Goal: Information Seeking & Learning: Check status

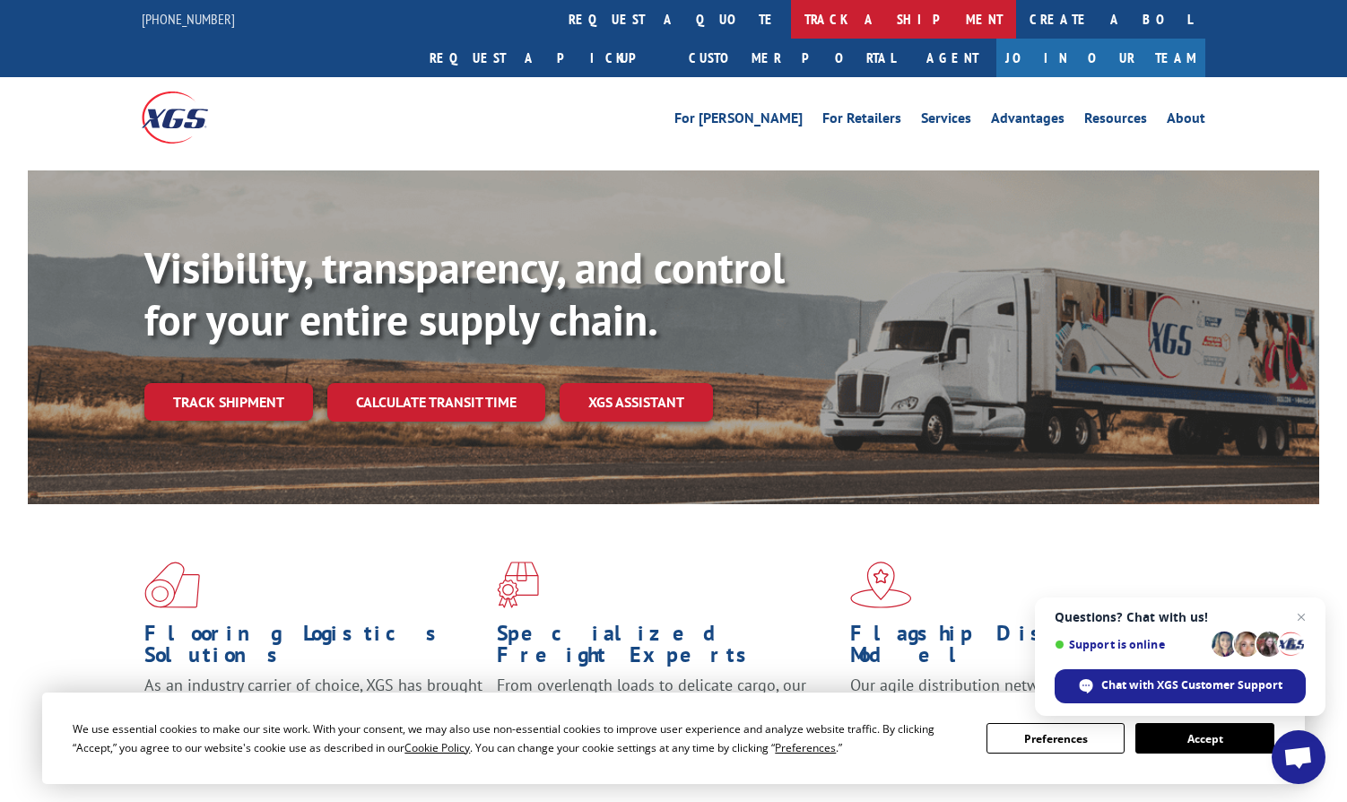
click at [791, 18] on link "track a shipment" at bounding box center [903, 19] width 225 height 39
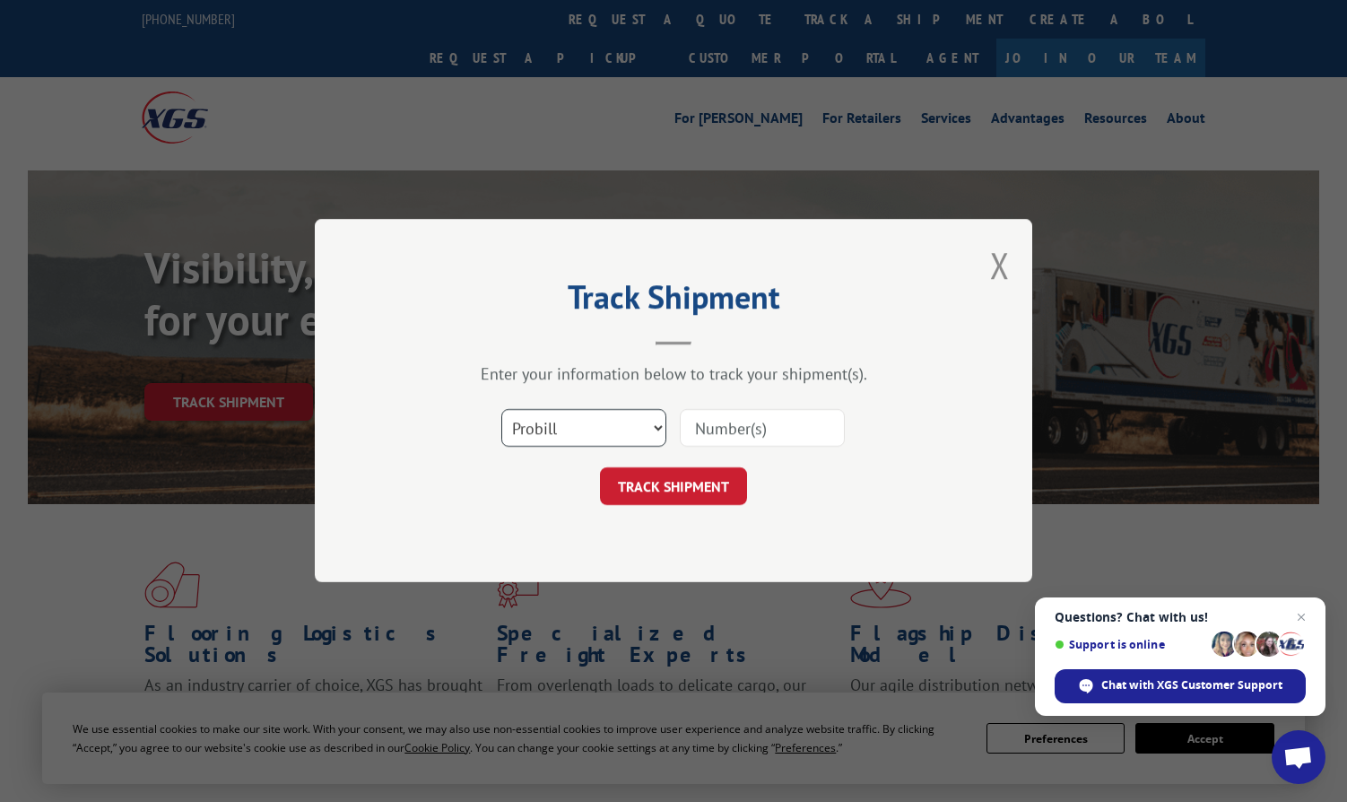
click at [600, 425] on select "Select category... Probill BOL PO" at bounding box center [583, 429] width 165 height 38
select select "po"
click at [501, 410] on select "Select category... Probill BOL PO" at bounding box center [583, 429] width 165 height 38
click at [759, 409] on div "Select category... Probill BOL PO" at bounding box center [673, 428] width 538 height 59
click at [752, 439] on input at bounding box center [762, 429] width 165 height 38
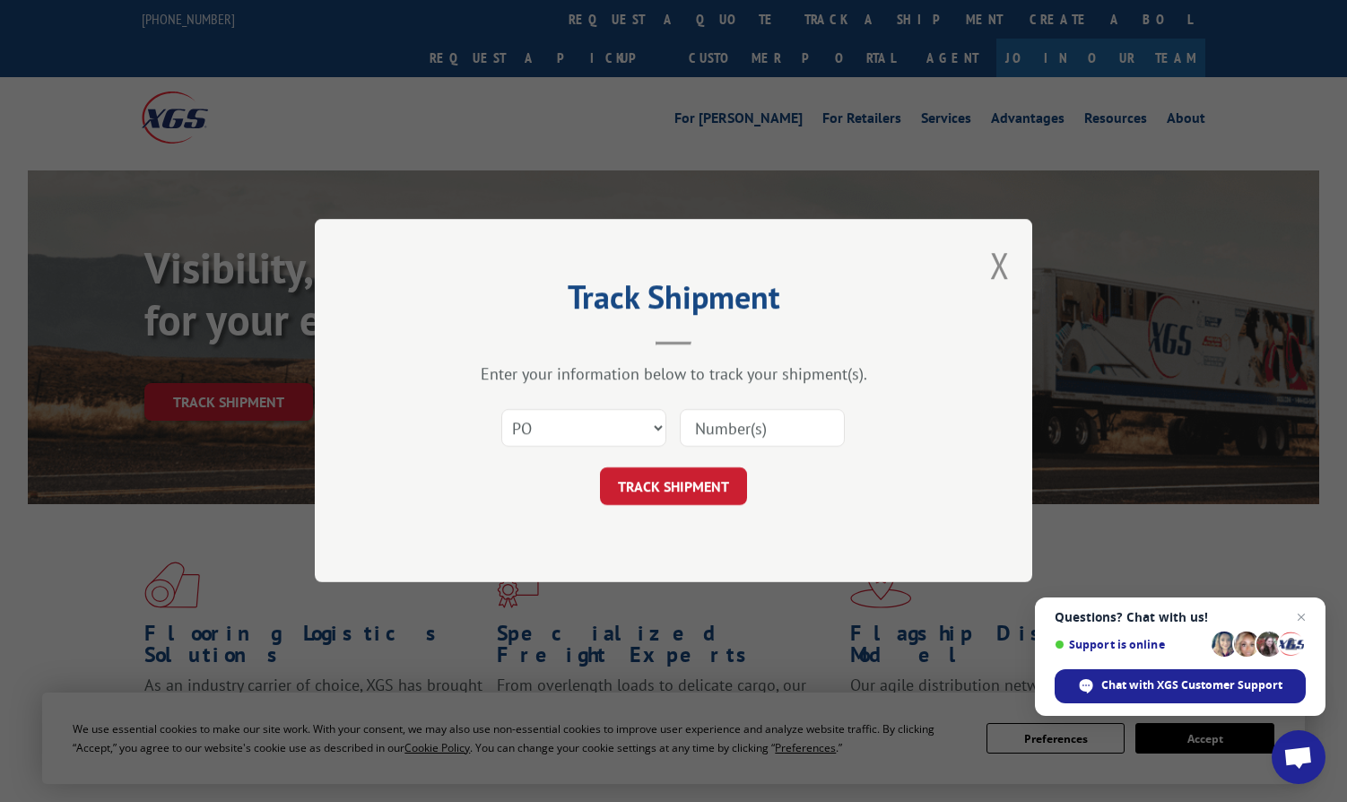
click at [722, 434] on input at bounding box center [762, 429] width 165 height 38
paste input "297250642"
type input "297250642"
click at [681, 483] on button "TRACK SHIPMENT" at bounding box center [673, 487] width 147 height 38
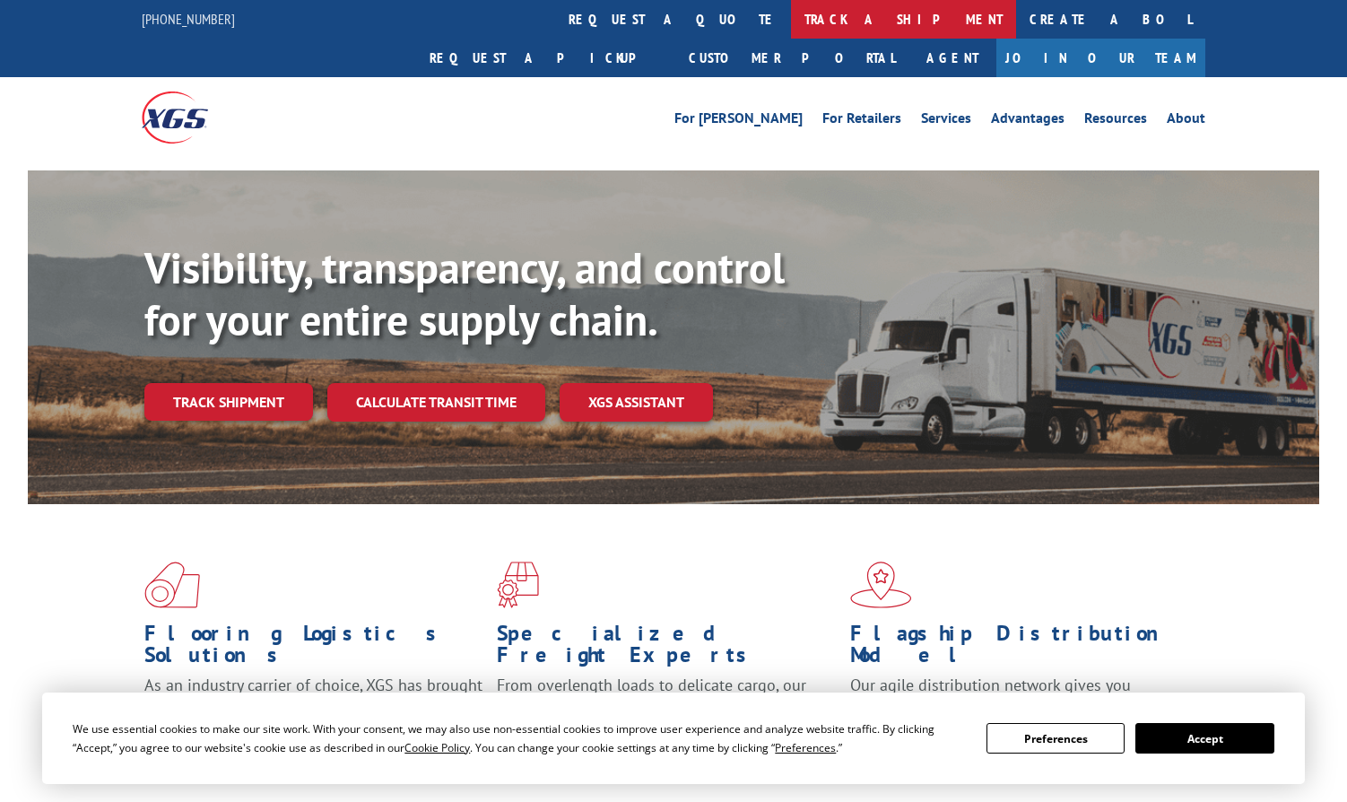
click at [791, 21] on link "track a shipment" at bounding box center [903, 19] width 225 height 39
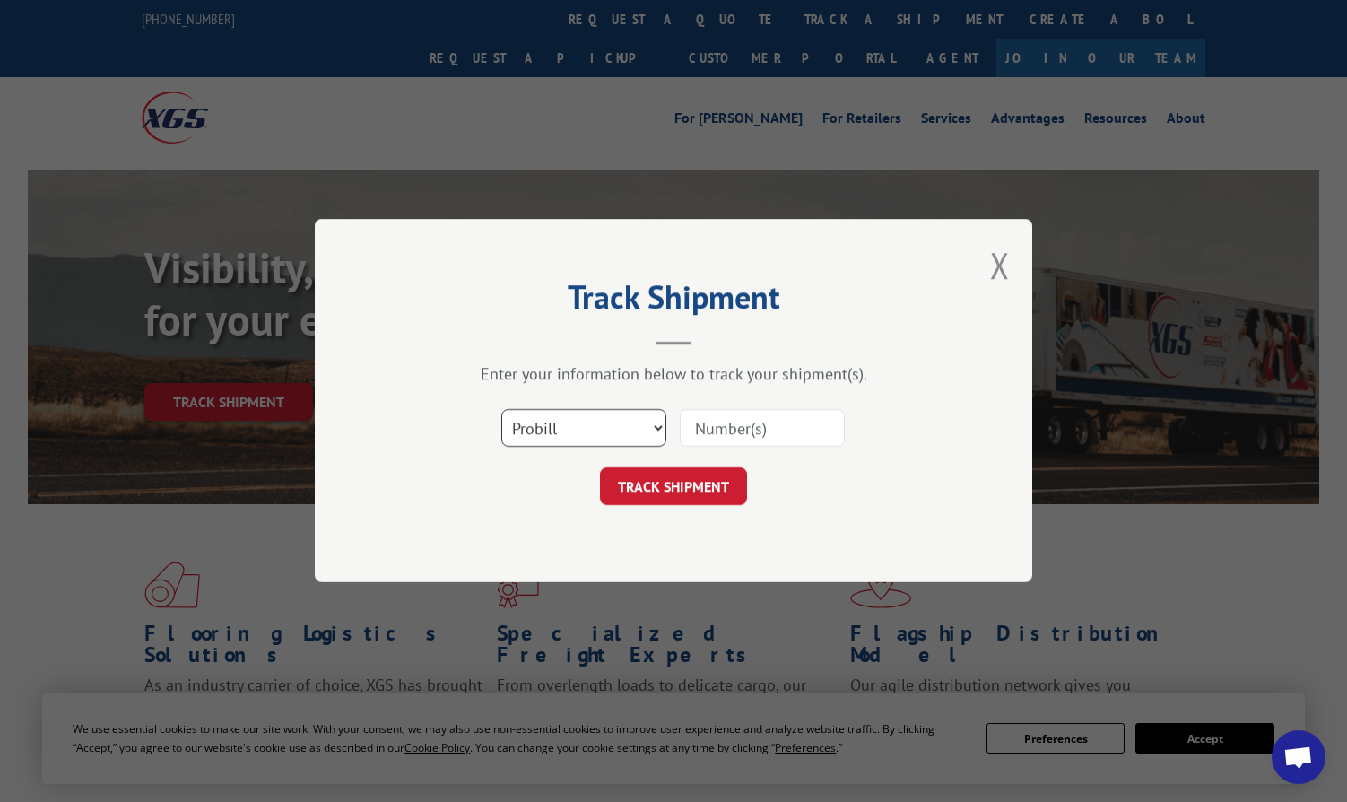
click at [576, 434] on select "Select category... Probill BOL PO" at bounding box center [583, 429] width 165 height 38
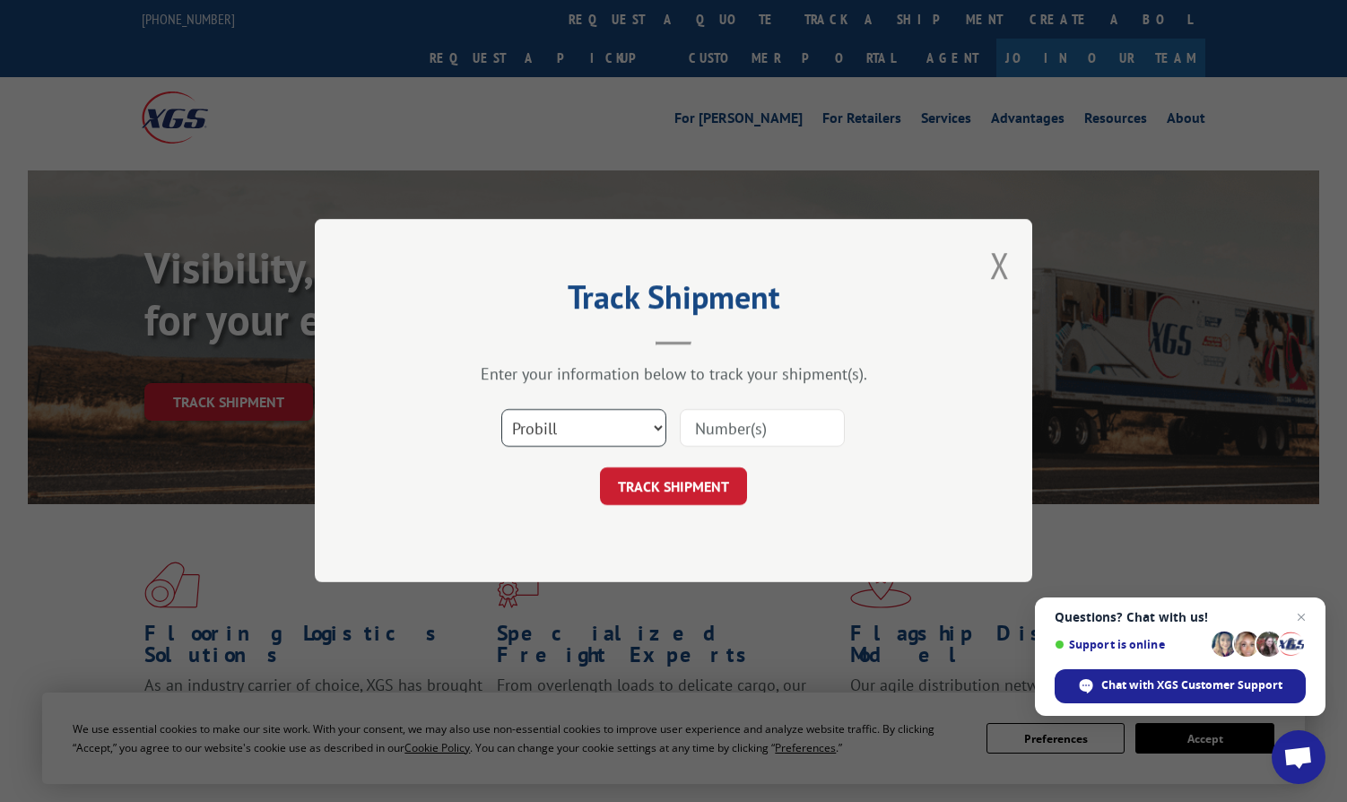
select select "po"
click at [501, 410] on select "Select category... Probill BOL PO" at bounding box center [583, 429] width 165 height 38
click at [733, 420] on input at bounding box center [762, 429] width 165 height 38
paste input "297271014"
type input "297271014"
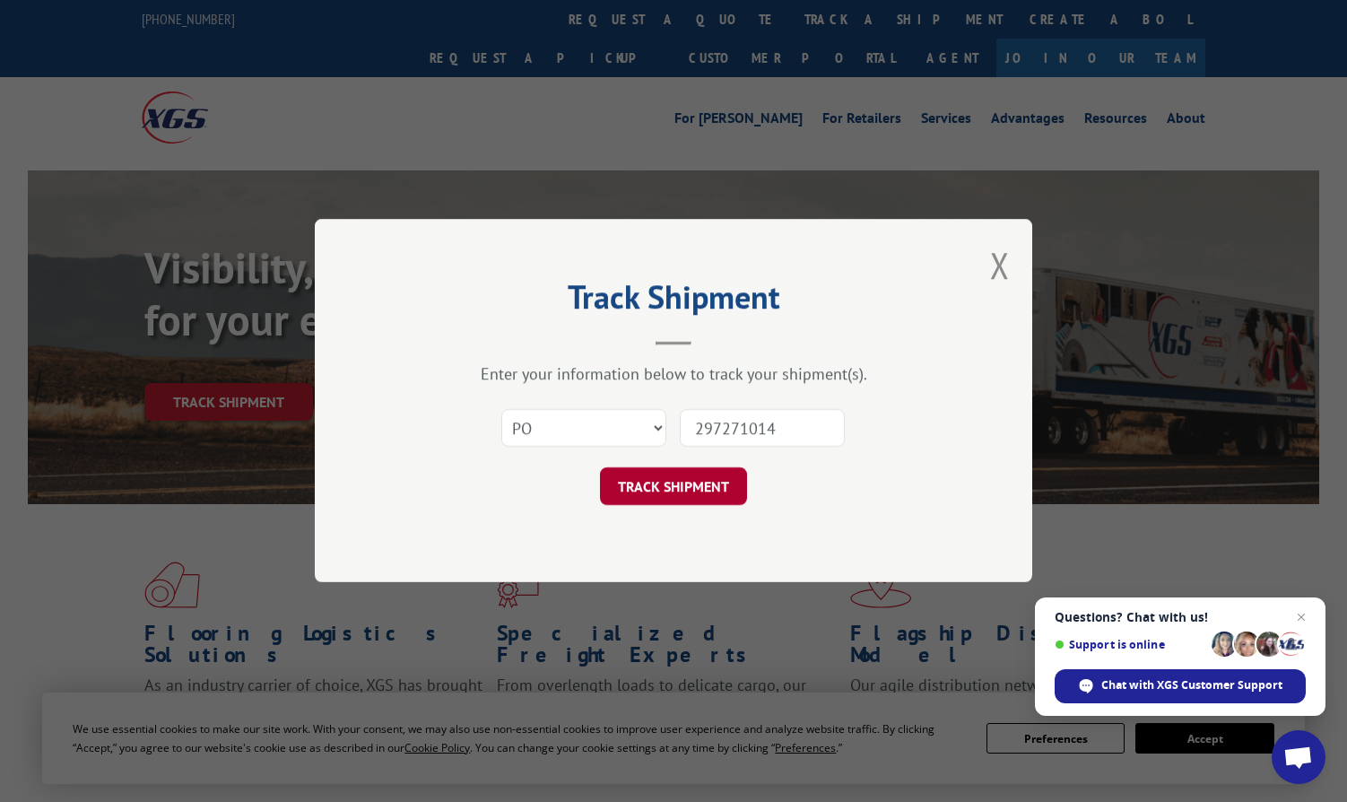
click at [692, 488] on button "TRACK SHIPMENT" at bounding box center [673, 487] width 147 height 38
